Goal: Entertainment & Leisure: Consume media (video, audio)

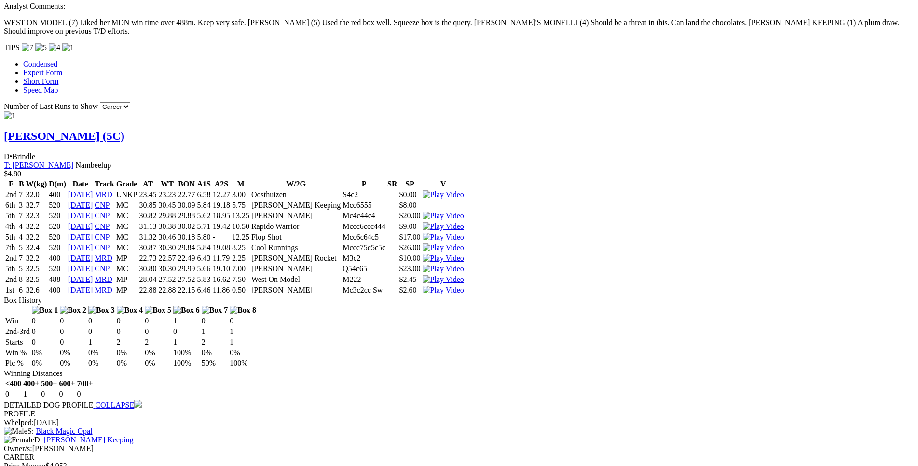
scroll to position [935, 0]
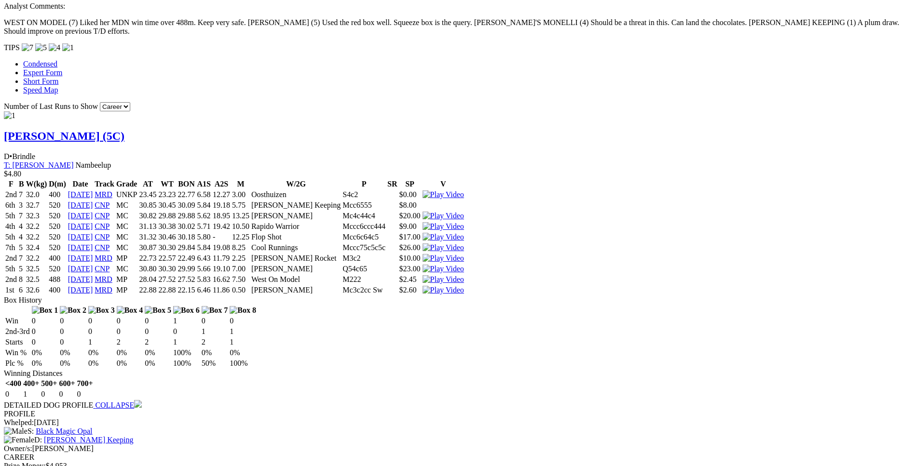
drag, startPoint x: 173, startPoint y: 339, endPoint x: 566, endPoint y: 337, distance: 393.1
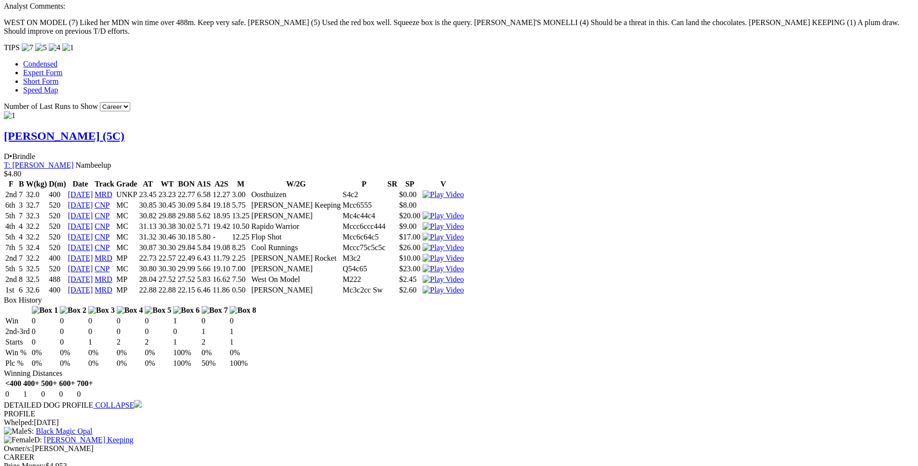
drag, startPoint x: 191, startPoint y: 280, endPoint x: 561, endPoint y: 278, distance: 370.0
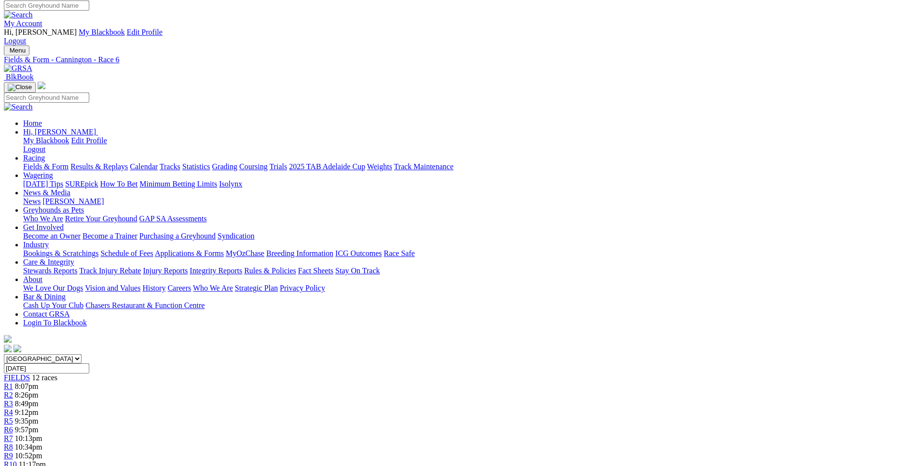
scroll to position [0, 0]
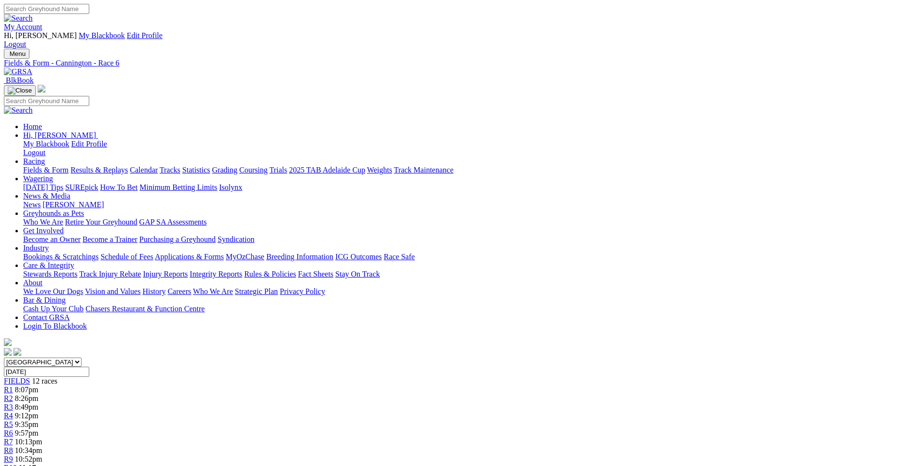
click at [42, 455] on span "10:52pm" at bounding box center [28, 459] width 27 height 8
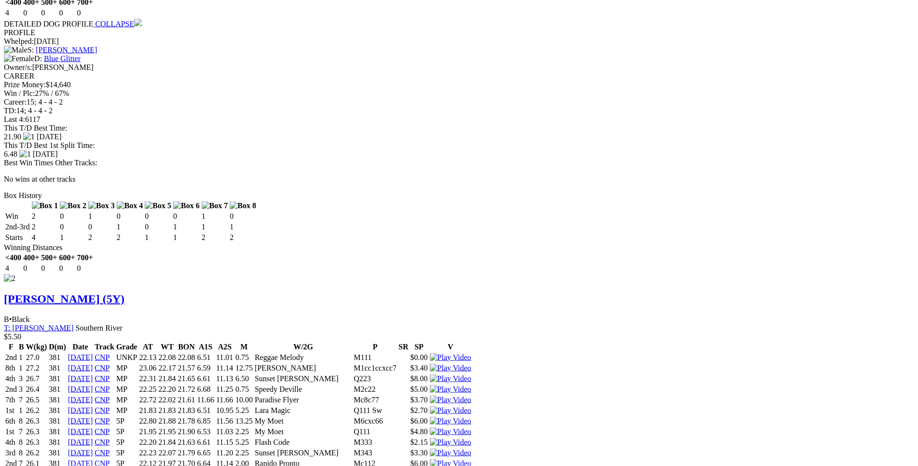
scroll to position [1359, 0]
drag, startPoint x: 242, startPoint y: 88, endPoint x: 577, endPoint y: 89, distance: 334.8
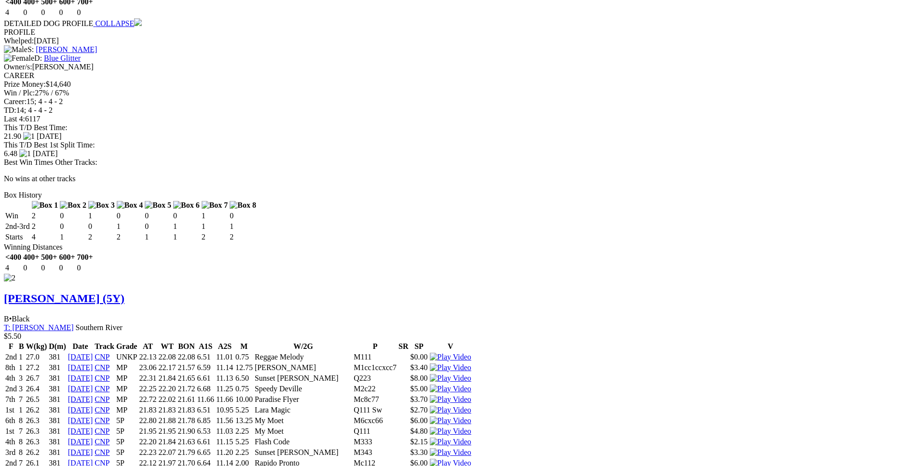
drag, startPoint x: 243, startPoint y: 222, endPoint x: 551, endPoint y: 218, distance: 308.2
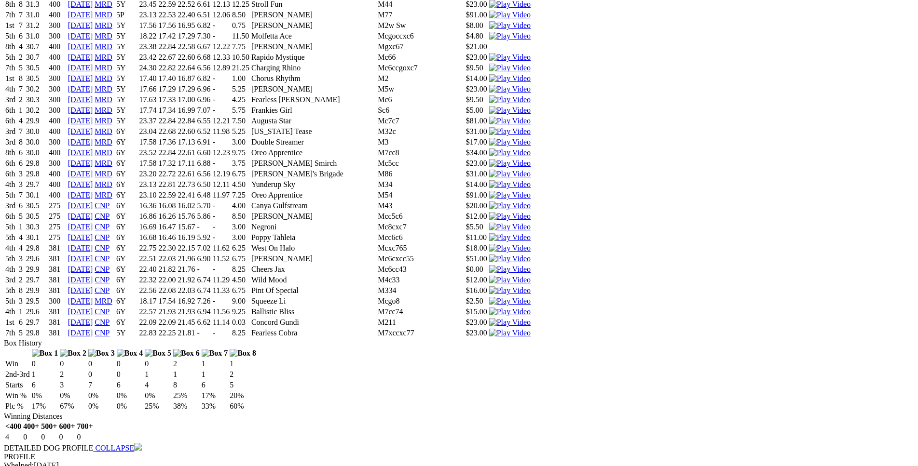
scroll to position [3623, 0]
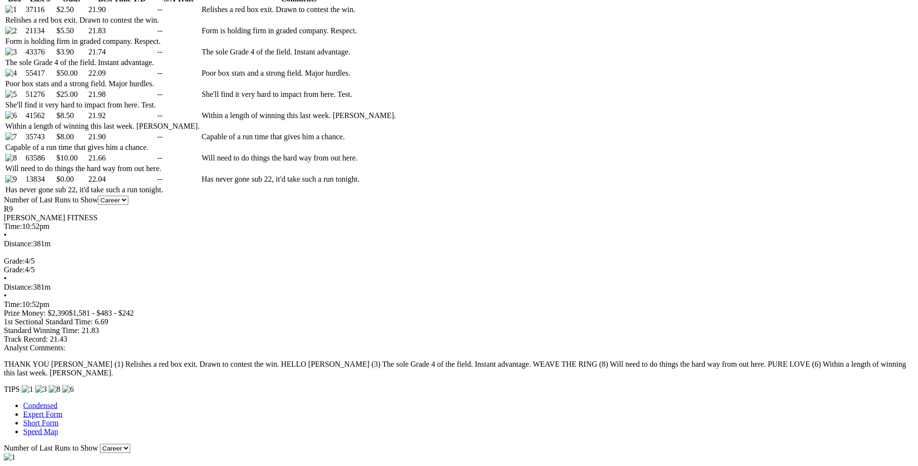
scroll to position [572, 0]
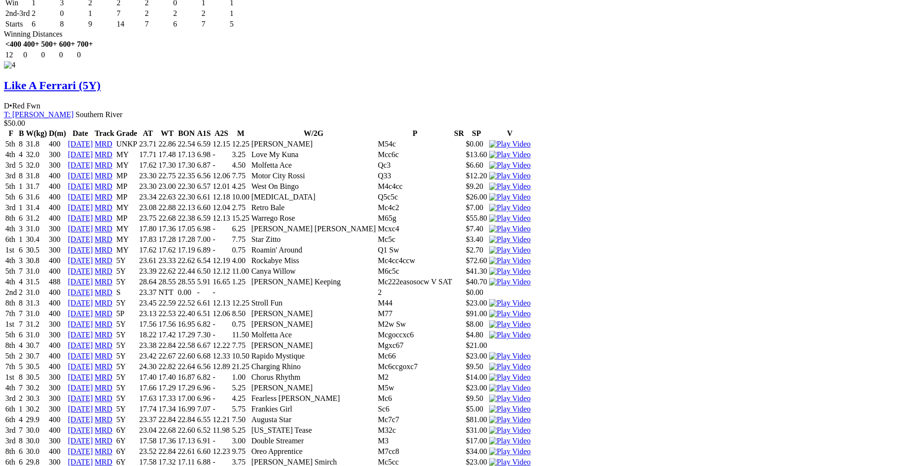
scroll to position [3326, 0]
drag, startPoint x: 243, startPoint y: 276, endPoint x: 561, endPoint y: 273, distance: 317.9
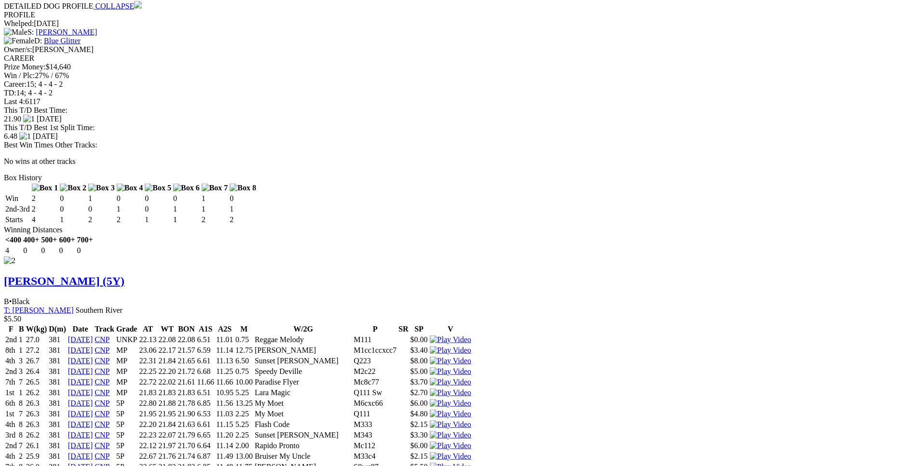
scroll to position [1377, 0]
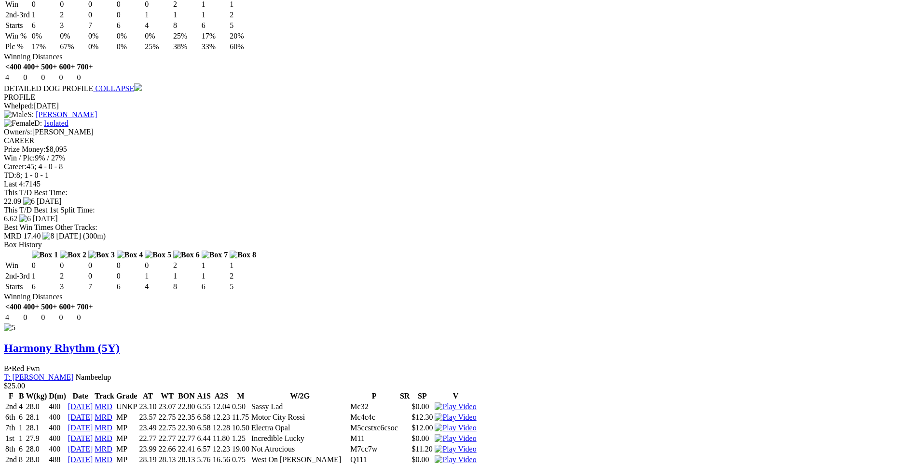
scroll to position [3984, 0]
drag, startPoint x: 244, startPoint y: 139, endPoint x: 567, endPoint y: 139, distance: 323.2
